Goal: Information Seeking & Learning: Learn about a topic

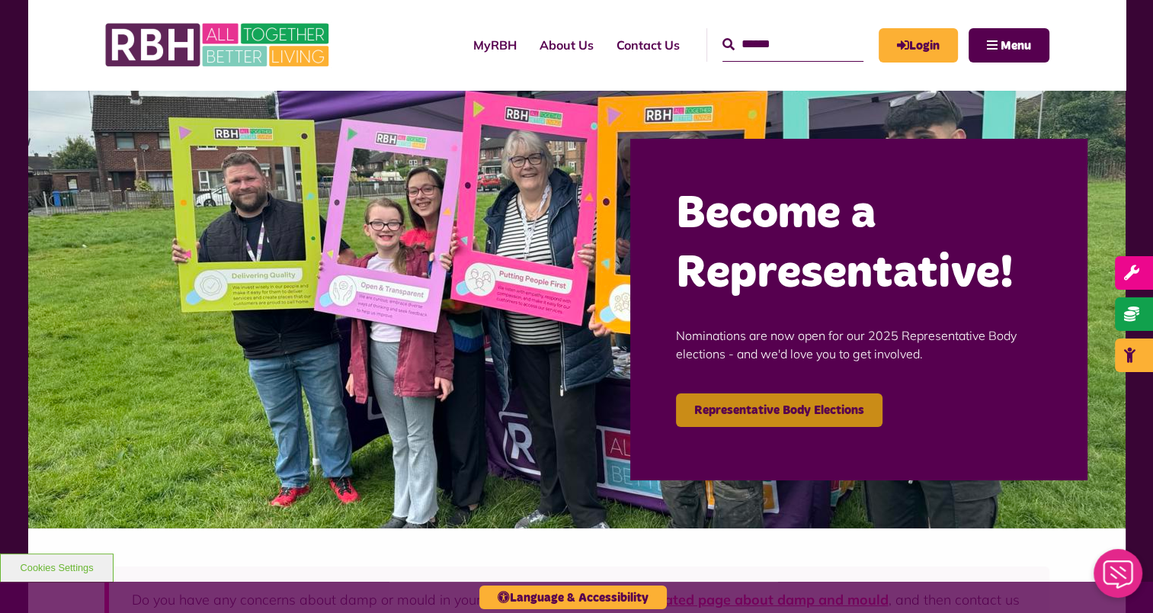
click at [808, 407] on link "Representative Body Elections" at bounding box center [779, 410] width 207 height 34
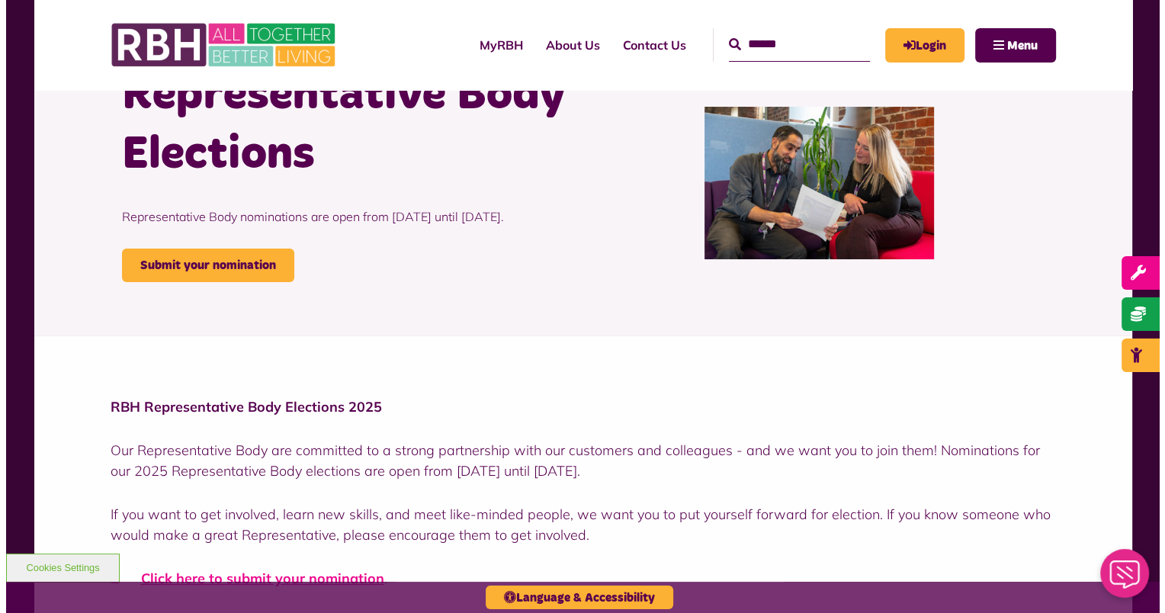
scroll to position [71, 0]
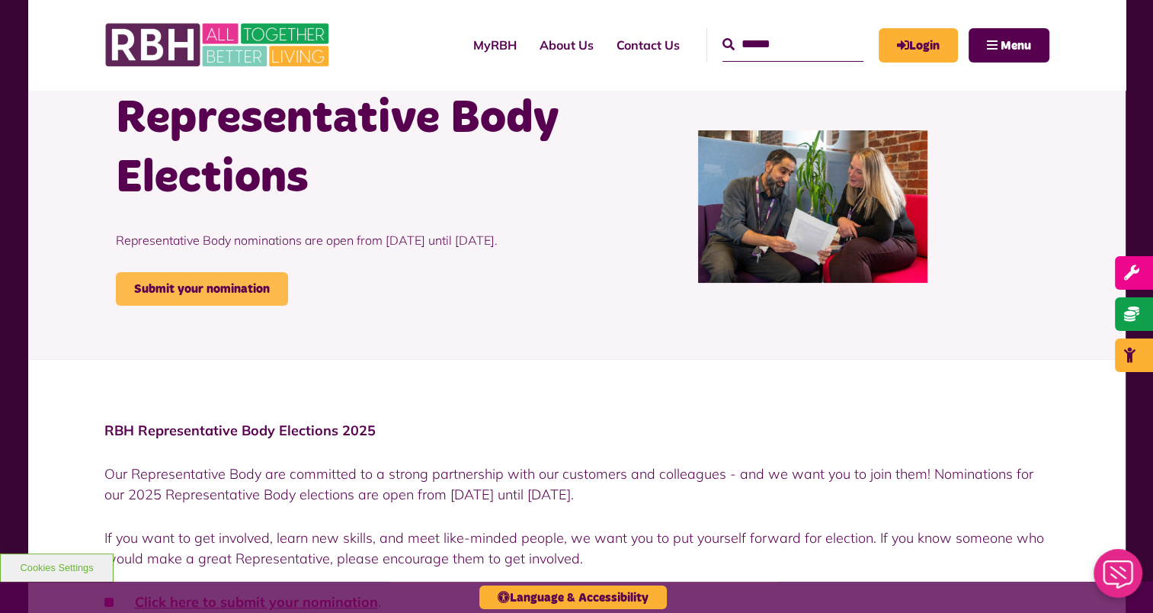
click at [219, 306] on link "Submit your nomination" at bounding box center [202, 289] width 172 height 34
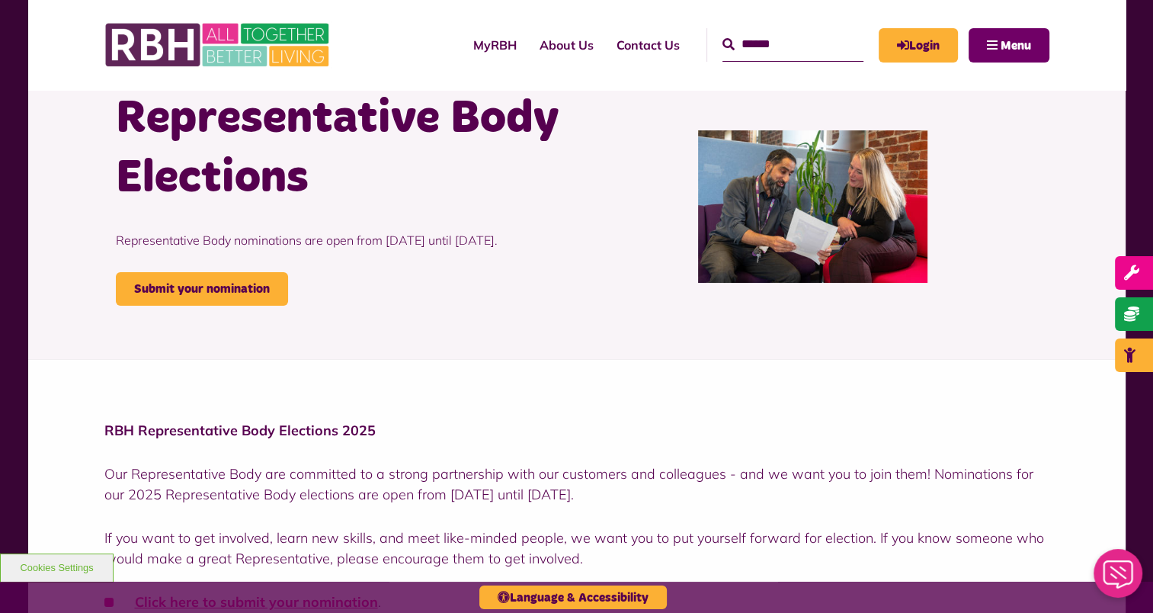
click at [985, 51] on button "Menu" at bounding box center [1009, 45] width 81 height 34
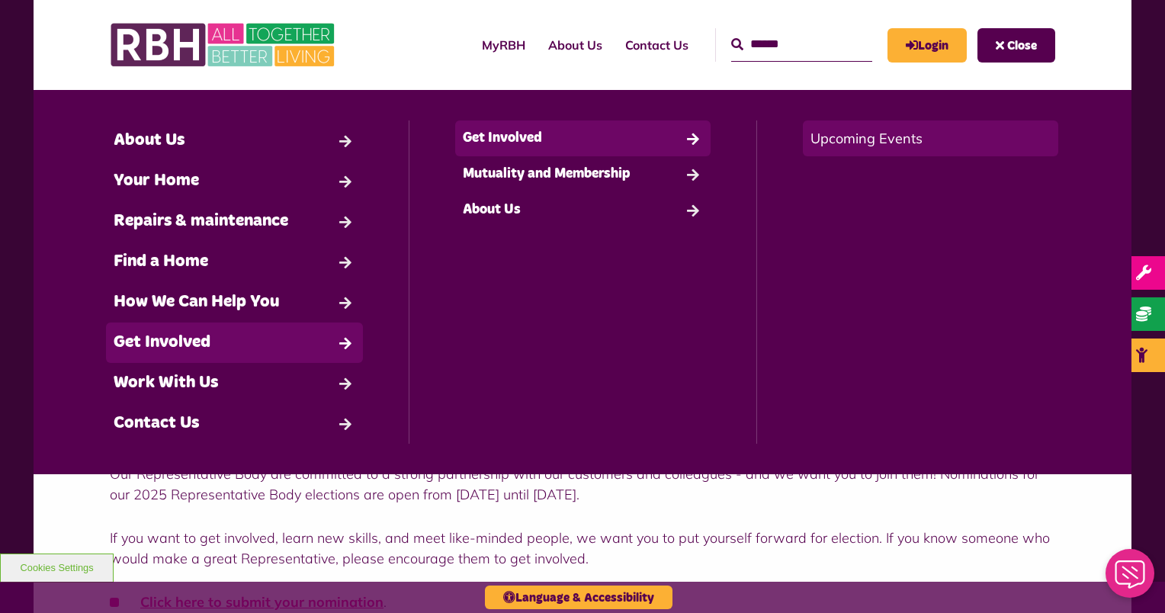
click at [887, 141] on link "Upcoming Events" at bounding box center [930, 138] width 255 height 36
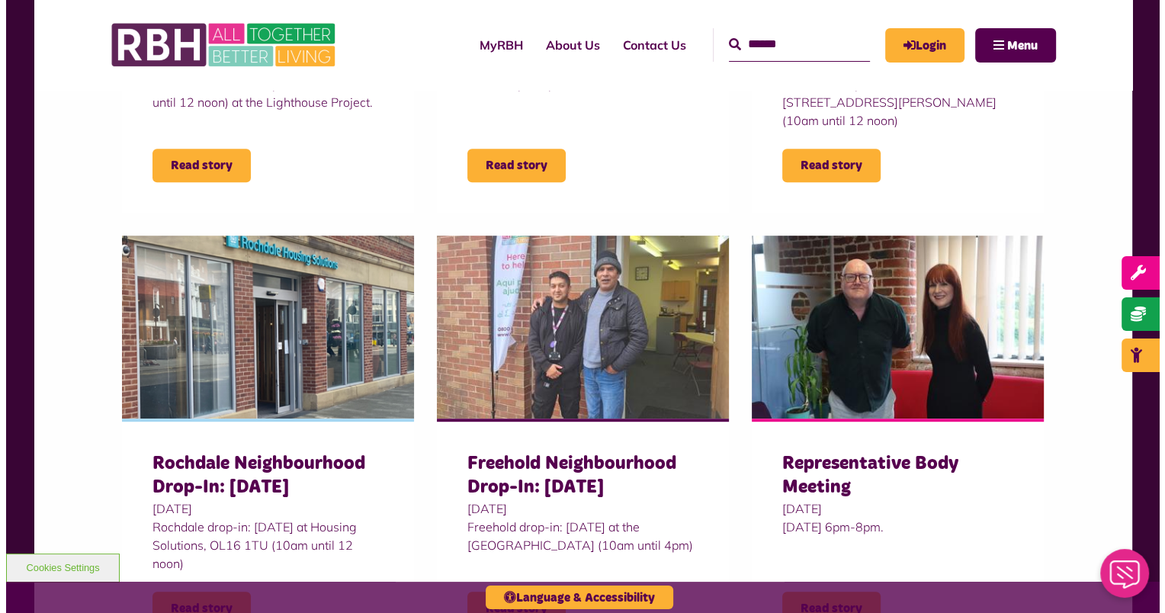
scroll to position [783, 0]
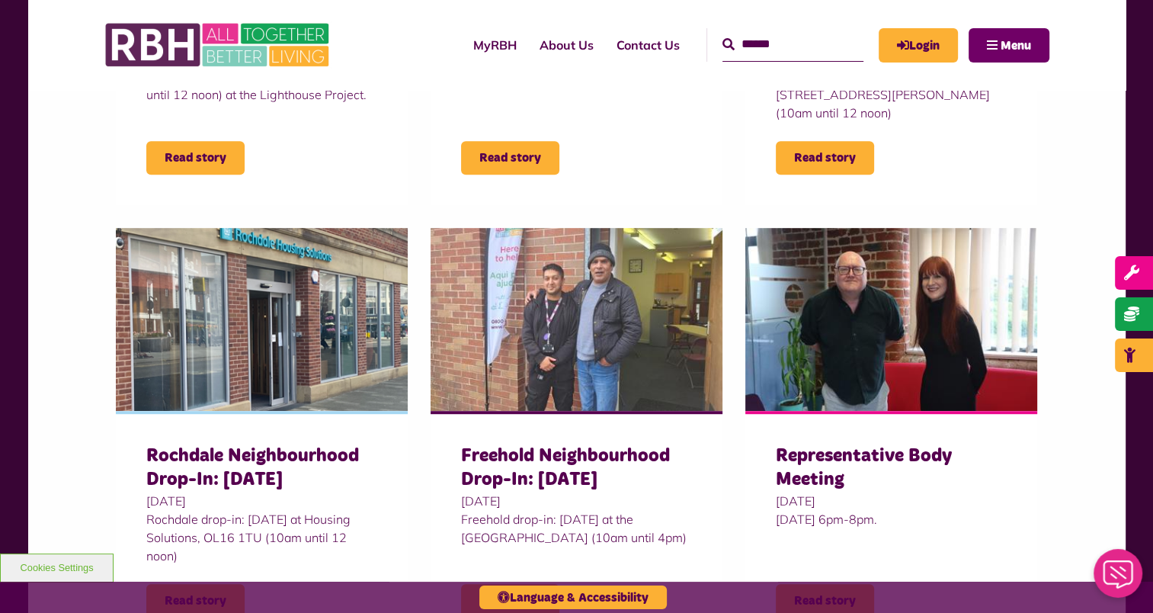
click at [1002, 46] on span "Menu" at bounding box center [1016, 46] width 30 height 12
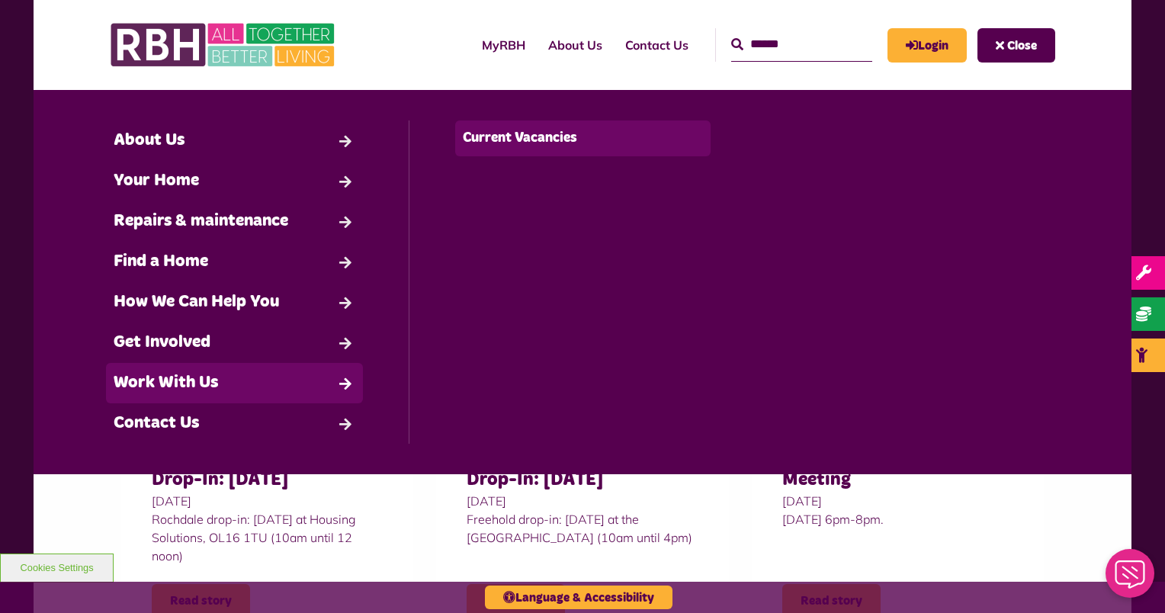
click at [495, 137] on link "Current Vacancies" at bounding box center [583, 138] width 256 height 36
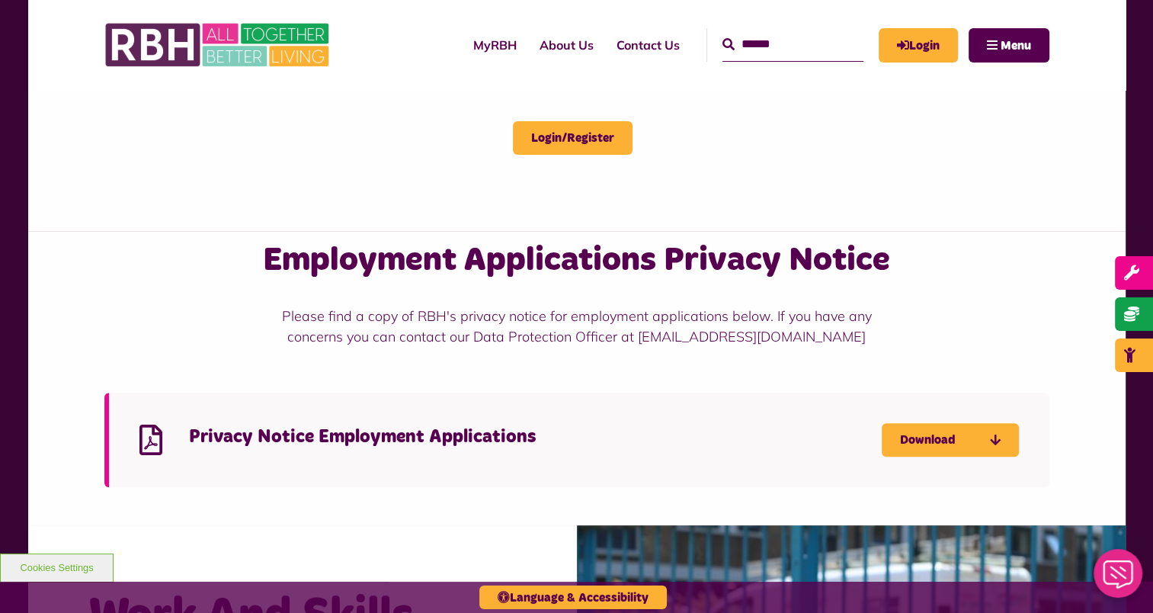
scroll to position [37, 0]
